Goal: Transaction & Acquisition: Purchase product/service

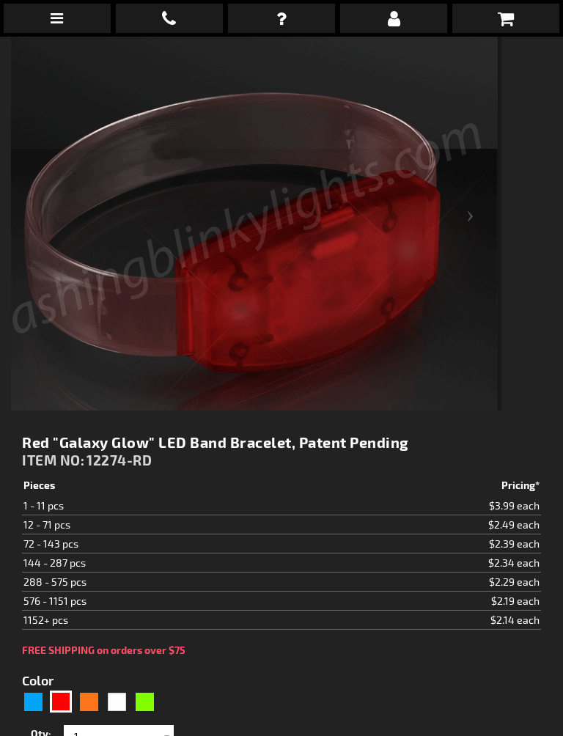
scroll to position [445, 0]
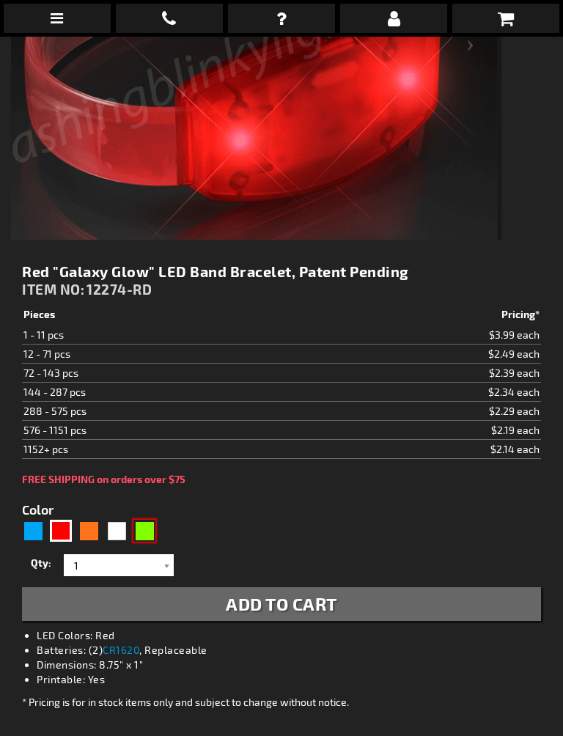
click at [153, 532] on div "Green" at bounding box center [144, 530] width 22 height 22
type input "5648"
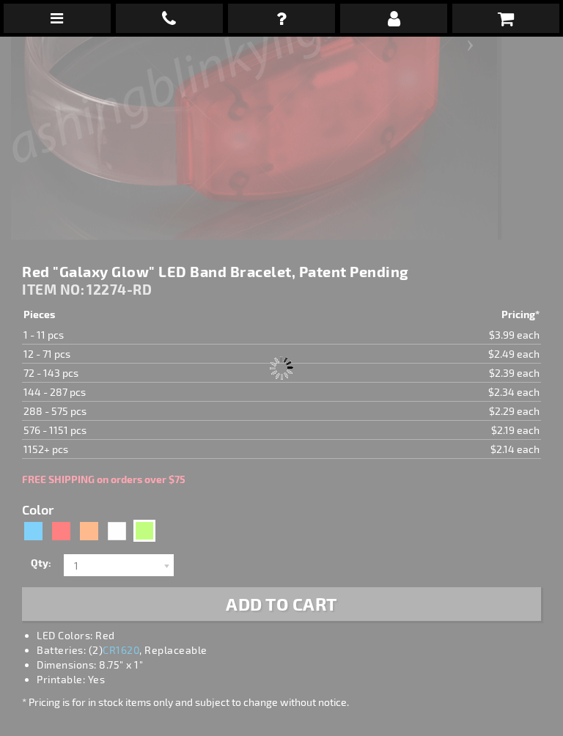
click at [156, 536] on div "Please wait..." at bounding box center [281, 368] width 563 height 736
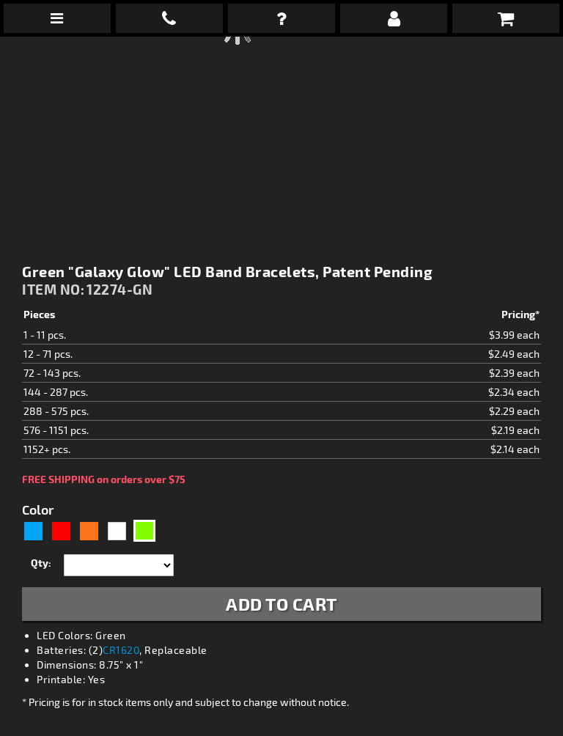
type input "12274-GN"
type input "Customize - Green &quot;Galaxy Glow&quot; LED Band Bracelets, Patent Pending - …"
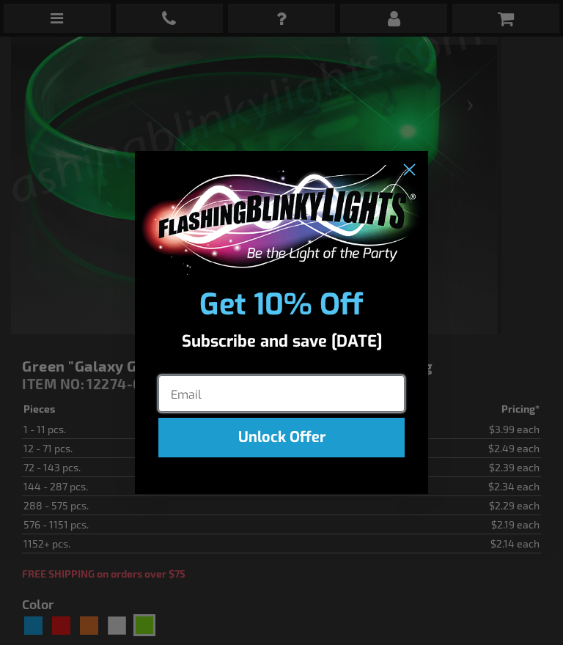
scroll to position [346, 0]
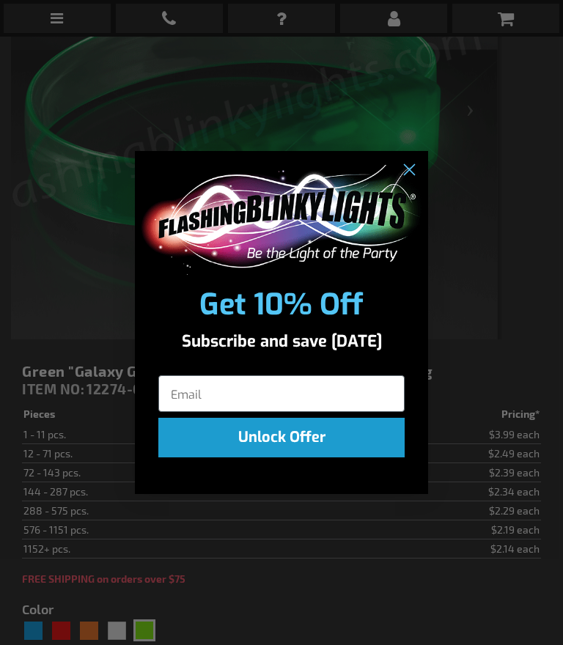
click at [401, 174] on circle "Close dialog" at bounding box center [409, 169] width 24 height 24
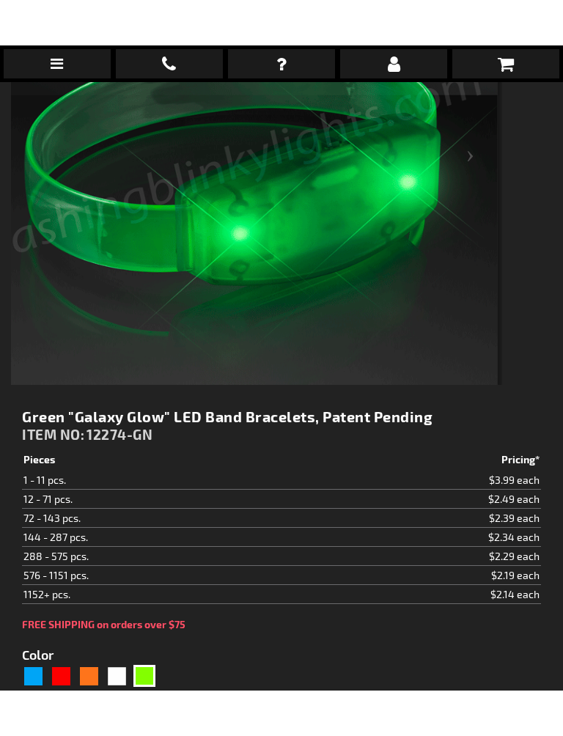
scroll to position [534, 0]
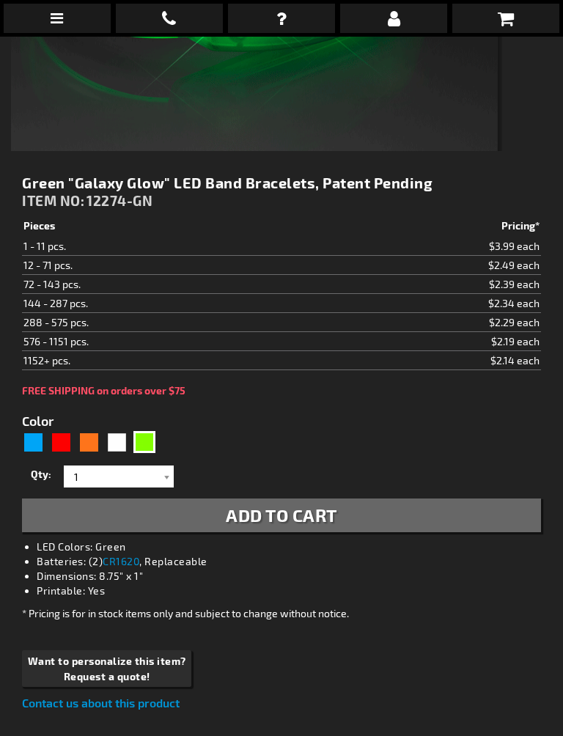
click at [333, 514] on span "Add to Cart" at bounding box center [281, 514] width 111 height 21
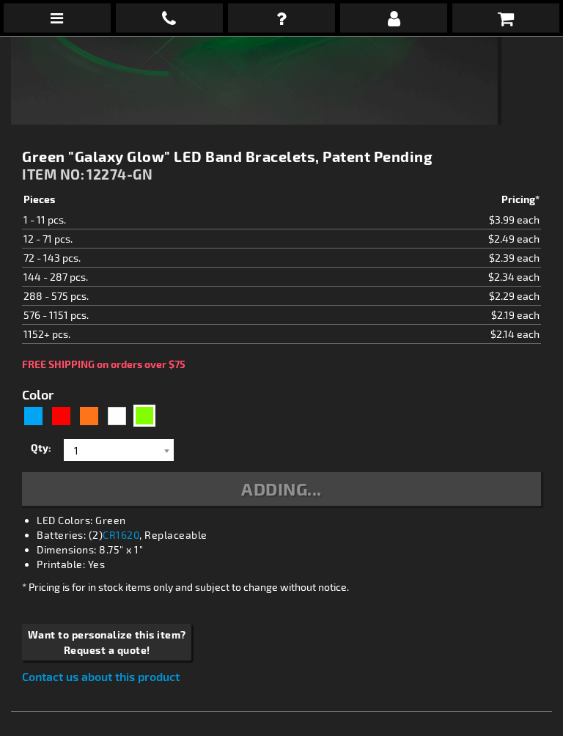
scroll to position [614, 0]
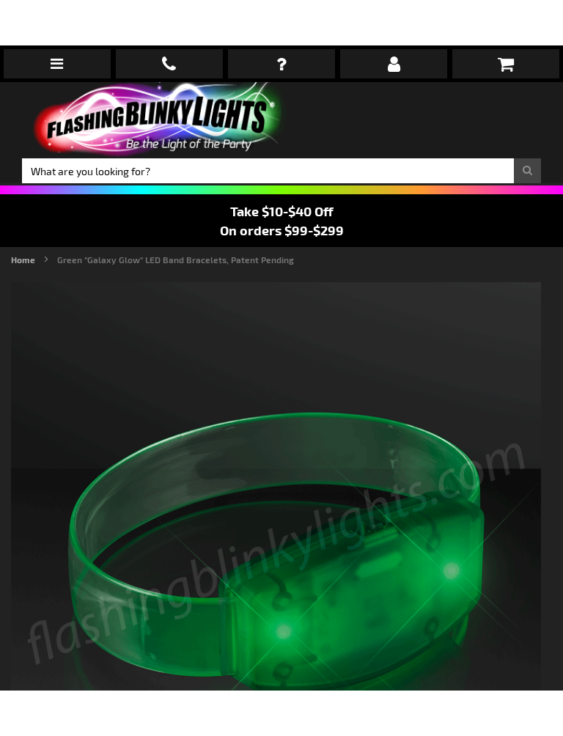
scroll to position [566, 0]
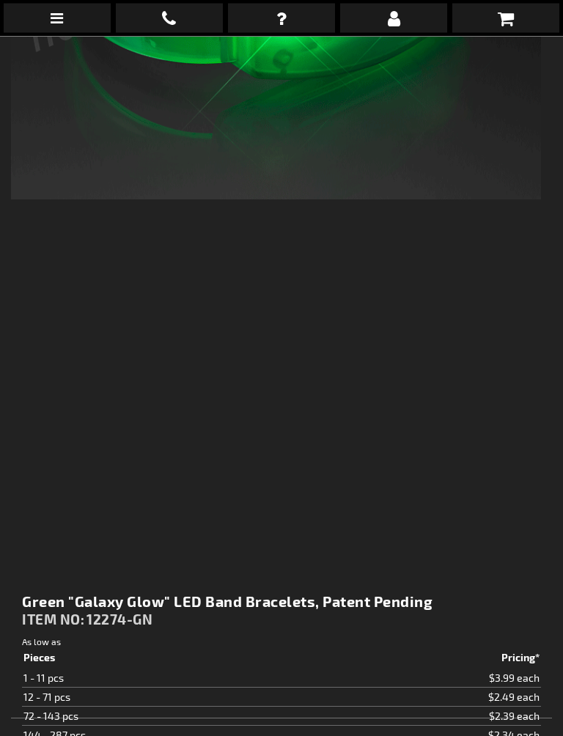
type input "5648"
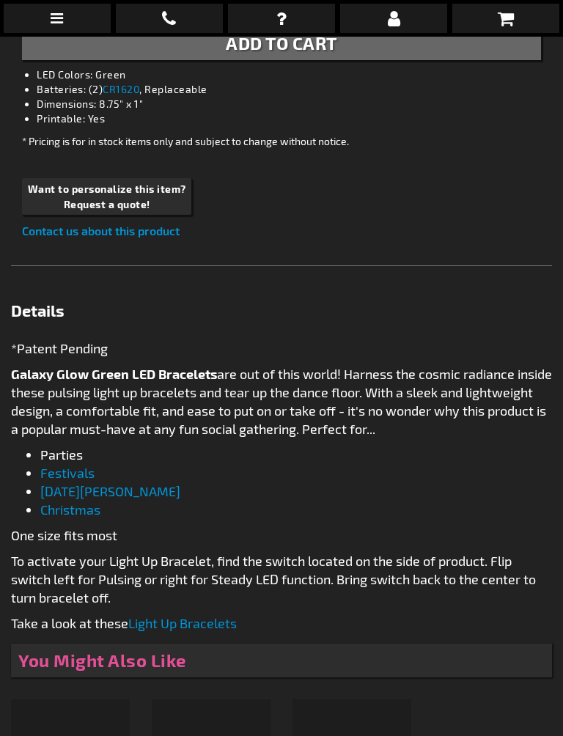
scroll to position [1550, 0]
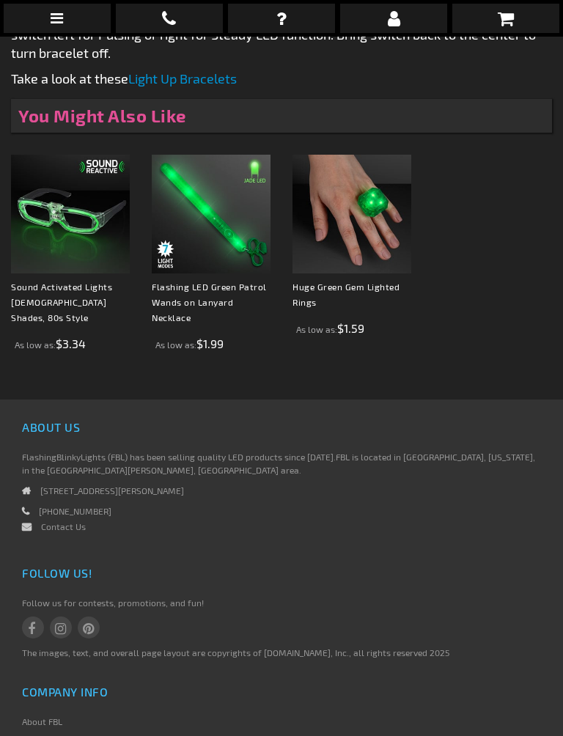
click at [226, 263] on img at bounding box center [211, 214] width 119 height 119
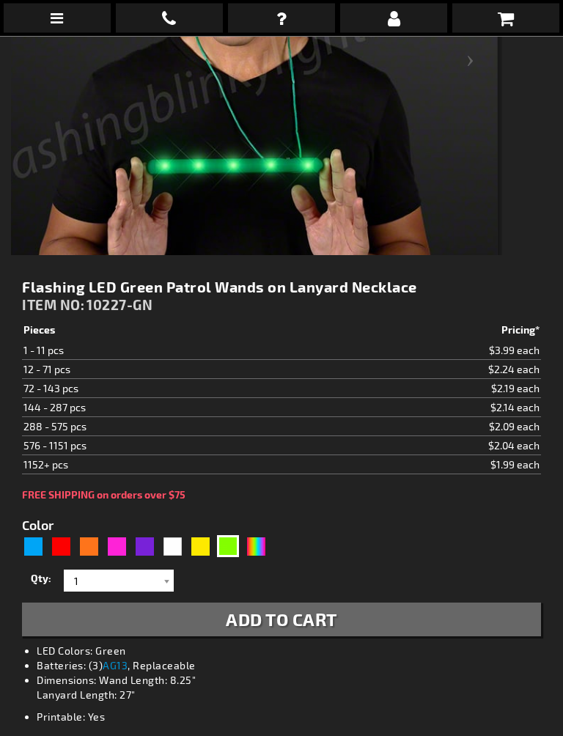
scroll to position [429, 0]
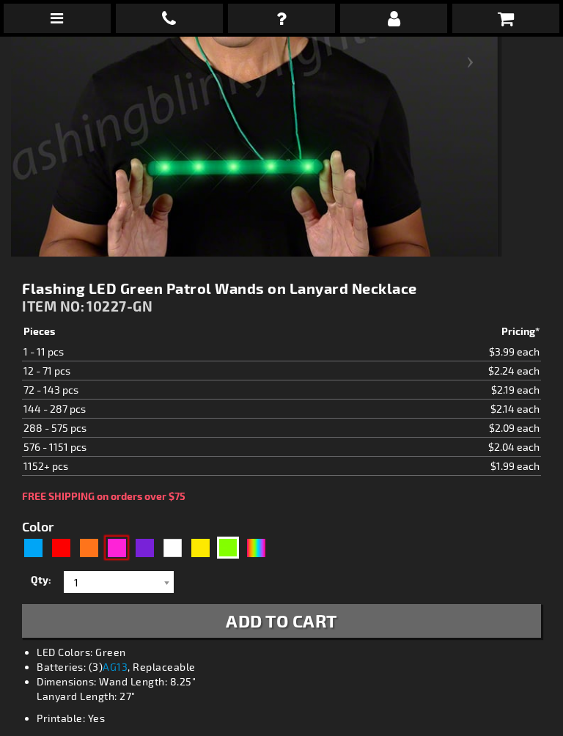
click at [127, 546] on div "Pink" at bounding box center [116, 547] width 22 height 22
type input "5639"
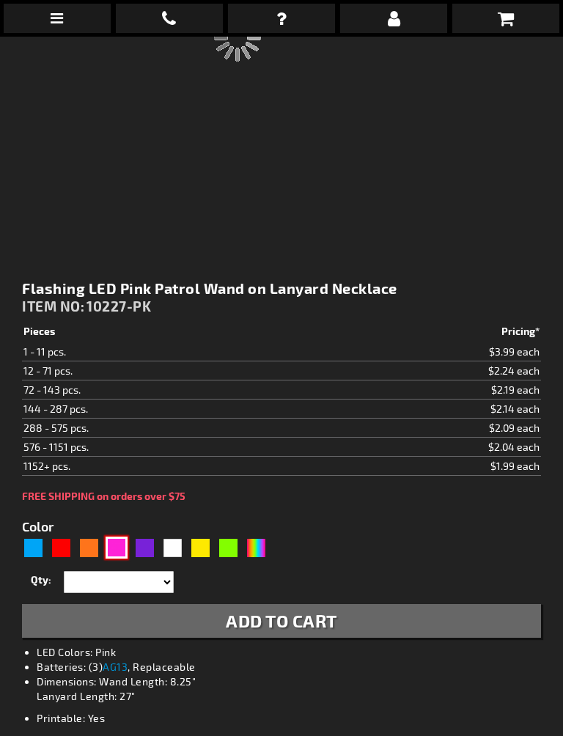
type input "10227-PK"
type input "Customize - Flashing LED Pink Patrol Wand on Lanyard Necklace - ITEM NO: 10227-…"
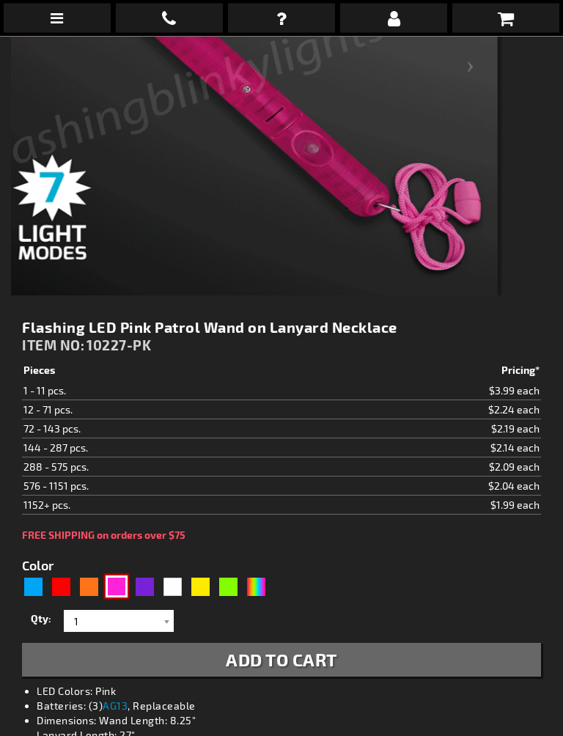
scroll to position [392, 0]
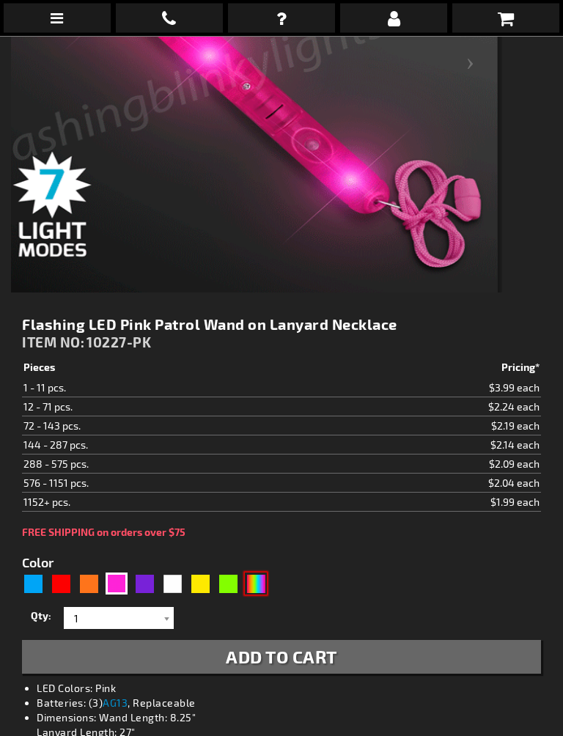
click at [259, 587] on div "Multicolor" at bounding box center [256, 584] width 22 height 22
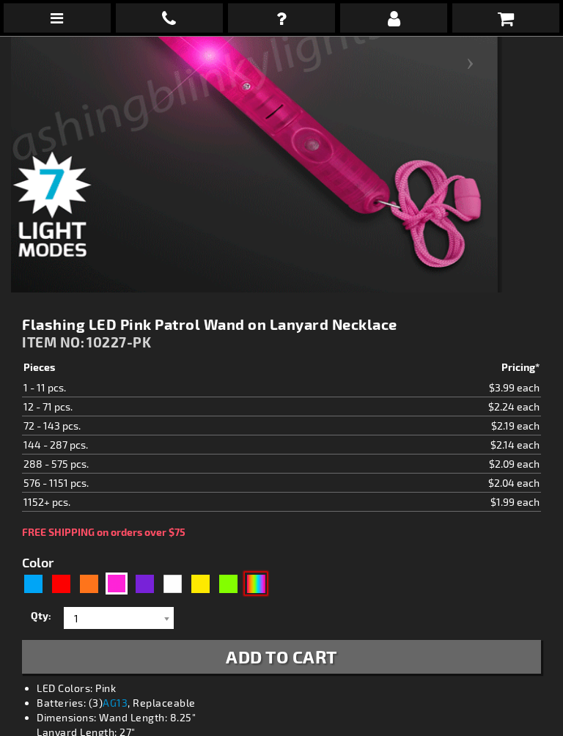
type input "5659"
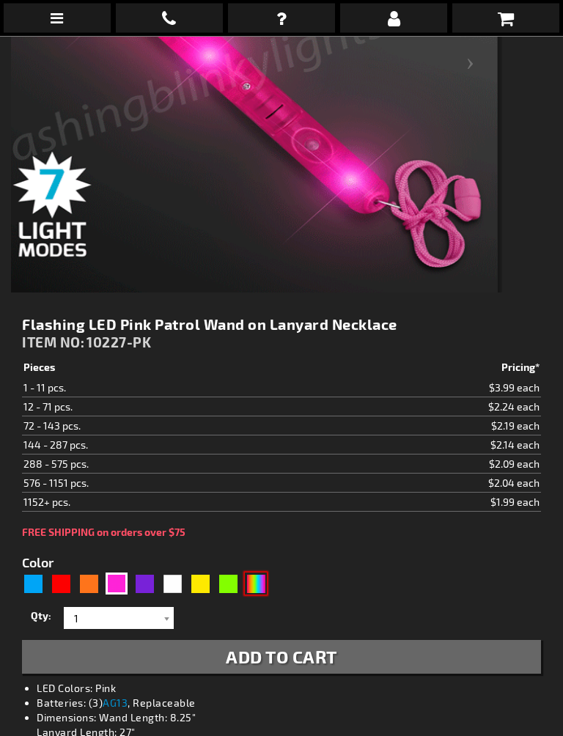
scroll to position [393, 0]
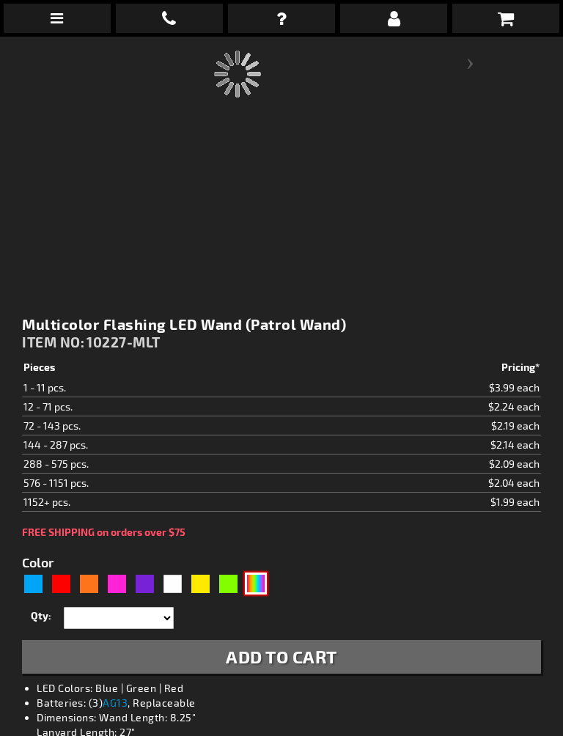
type input "10227-MLT"
type input "Customize - Multicolor Flashing LED Wand (Patrol Wand) - ITEM NO: 10227-MLT"
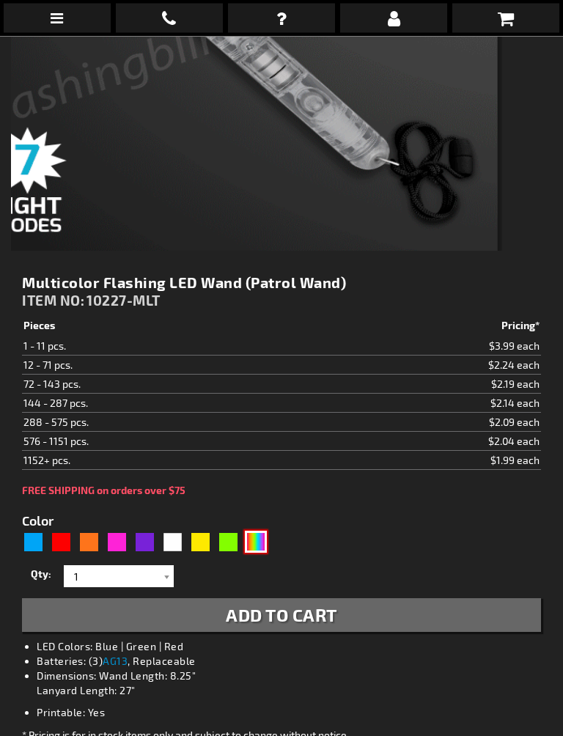
scroll to position [435, 0]
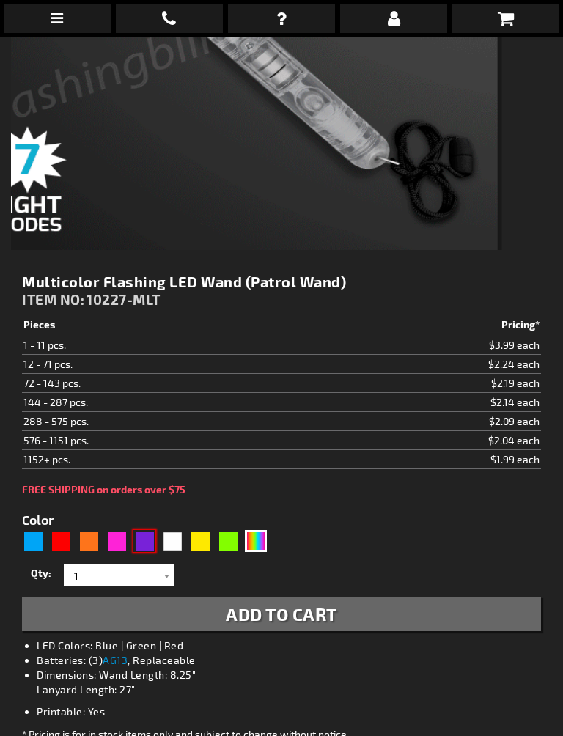
click at [152, 534] on div "Purple" at bounding box center [144, 541] width 22 height 22
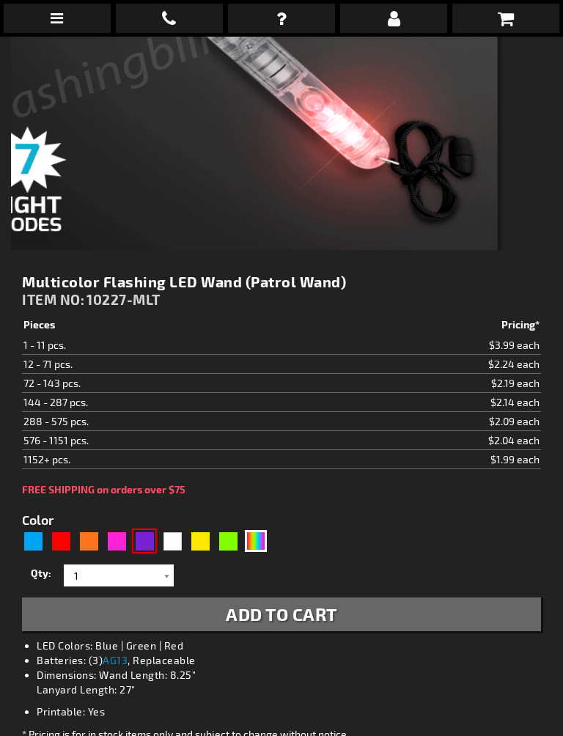
type input "5640"
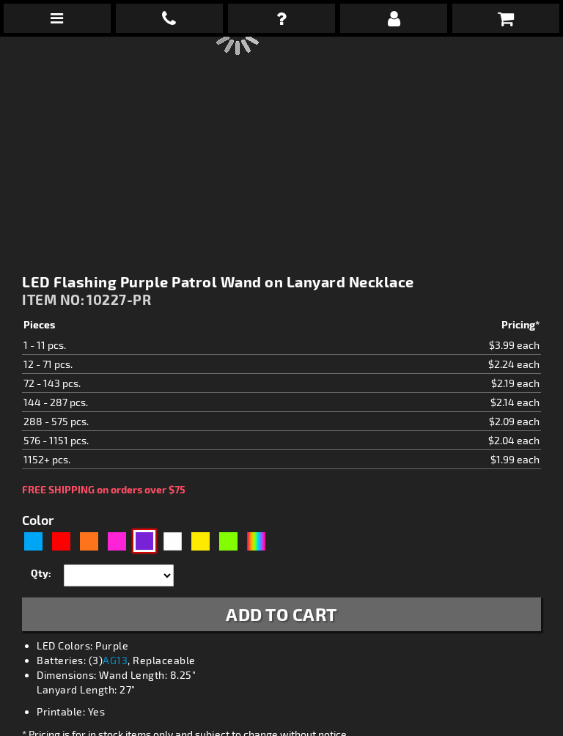
type input "10227-PR"
type input "Customize - LED Flashing Purple Patrol Wand on Lanyard Necklace - ITEM NO: 1022…"
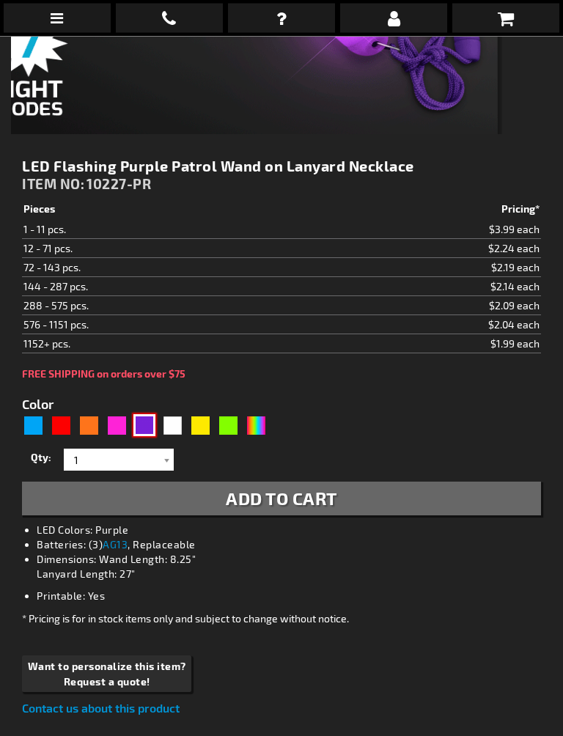
scroll to position [554, 0]
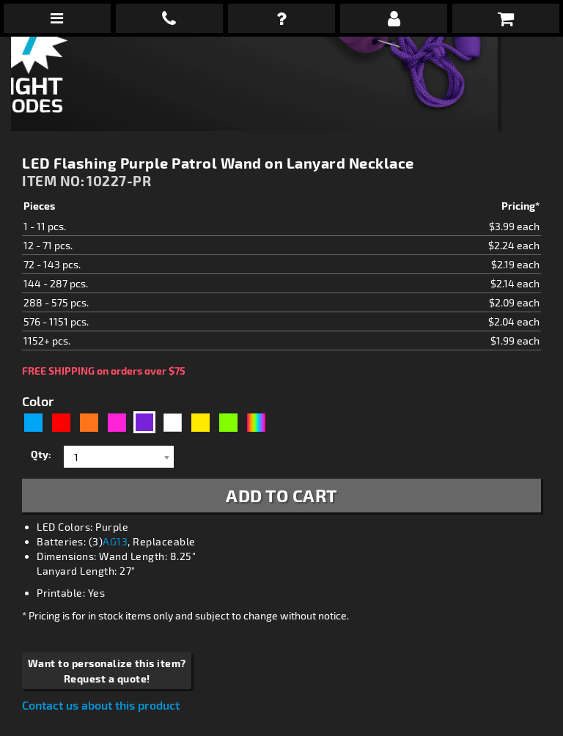
click at [330, 500] on span "Add to Cart" at bounding box center [281, 494] width 111 height 21
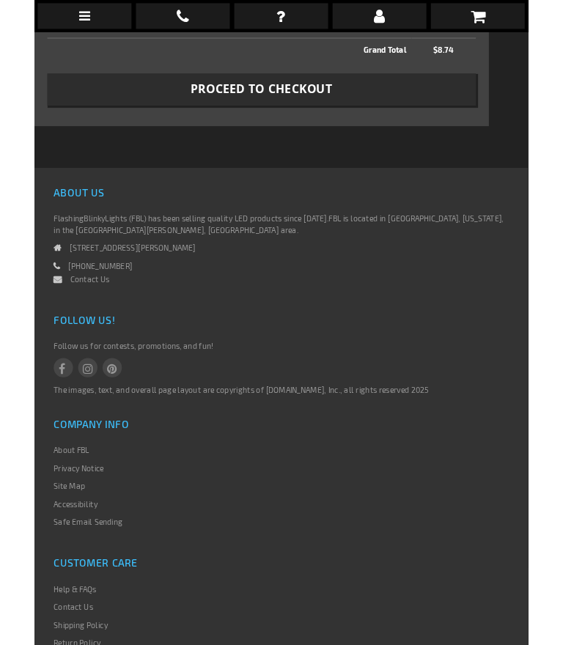
scroll to position [611, 0]
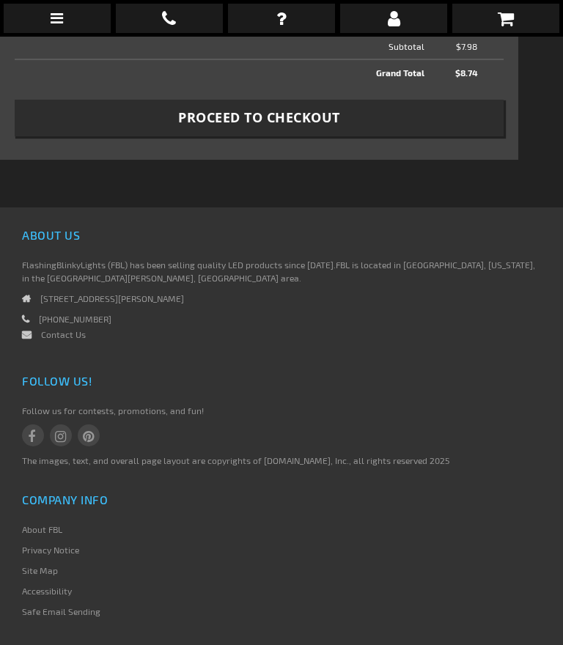
click at [435, 136] on button "Proceed to Checkout" at bounding box center [259, 118] width 489 height 37
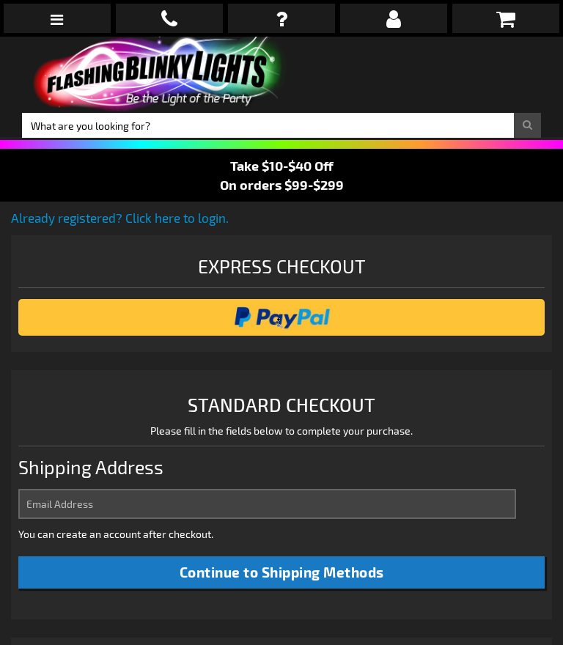
select select "US"
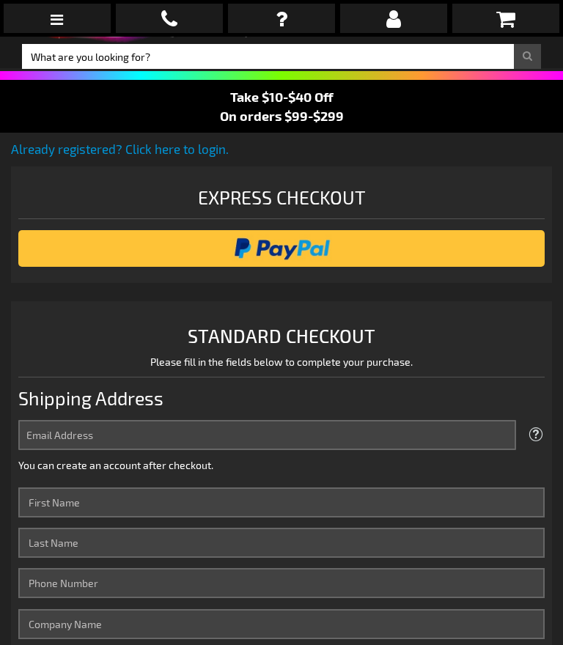
scroll to position [68, 0]
